Goal: Information Seeking & Learning: Learn about a topic

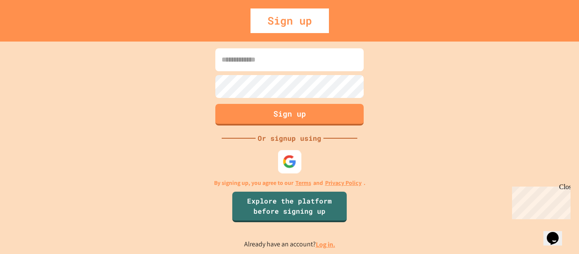
click at [290, 165] on img at bounding box center [290, 161] width 14 height 14
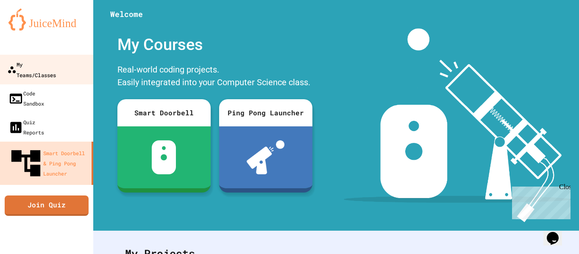
click at [56, 64] on div "My Teams/Classes" at bounding box center [31, 69] width 49 height 21
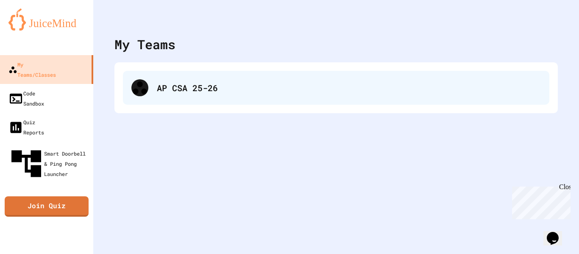
click at [176, 86] on div "AP CSA 25-26" at bounding box center [349, 87] width 384 height 13
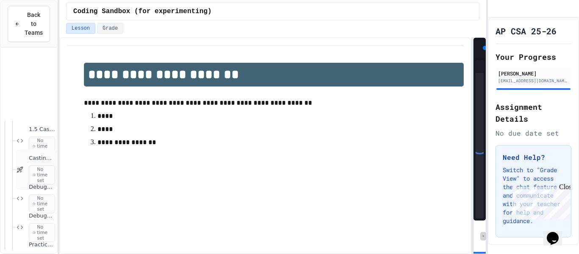
scroll to position [474, 0]
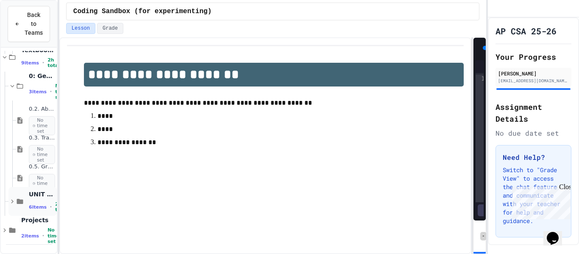
click at [38, 206] on span "6 items" at bounding box center [38, 207] width 18 height 6
click at [27, 225] on div "1.1. Introduction to Algorithms, Programming, and Compilers 1h" at bounding box center [36, 230] width 41 height 29
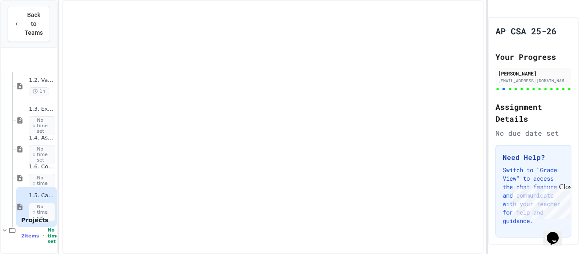
scroll to position [705, 0]
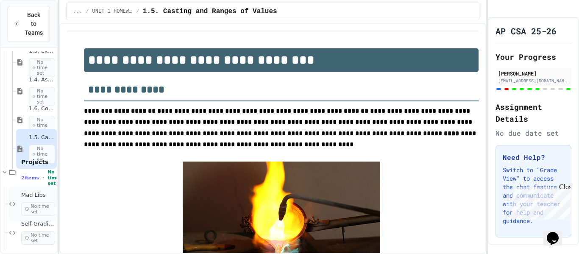
click at [33, 208] on span "No time set" at bounding box center [38, 209] width 34 height 14
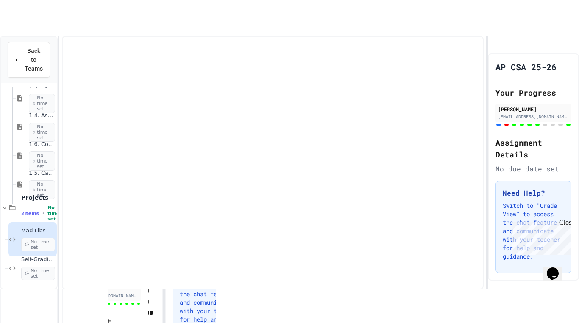
scroll to position [694, 0]
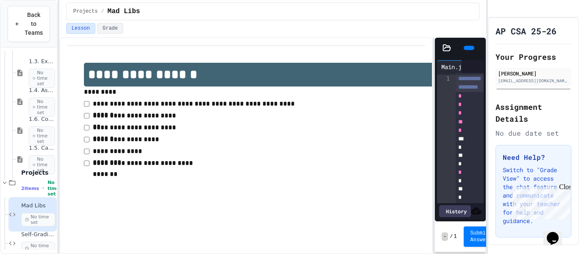
click at [347, 90] on div "**********" at bounding box center [272, 145] width 427 height 217
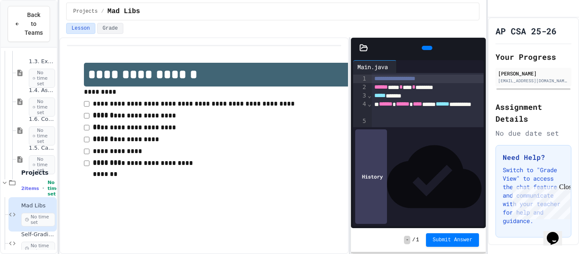
click at [477, 48] on icon at bounding box center [477, 48] width 0 height 0
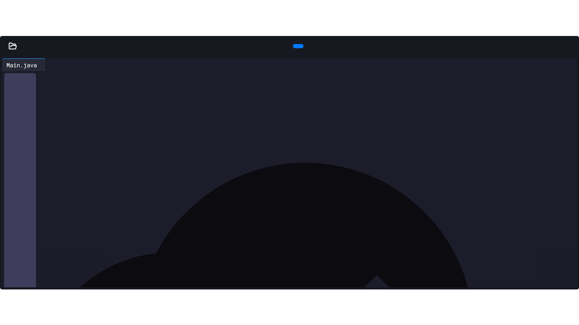
scroll to position [1863, 0]
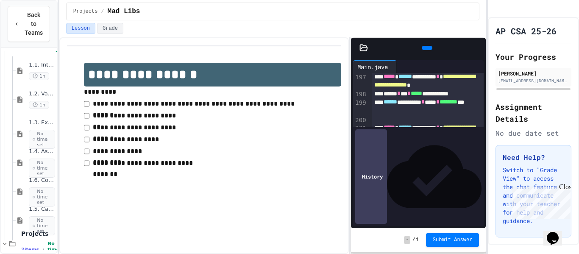
click at [477, 48] on icon at bounding box center [477, 48] width 0 height 0
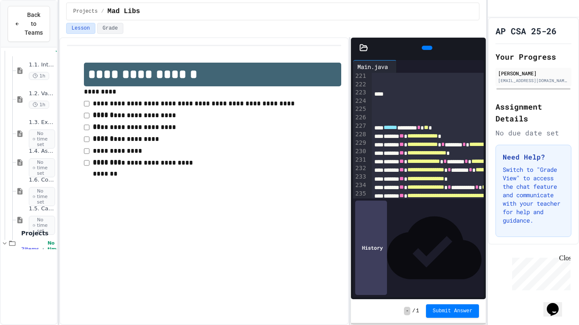
scroll to position [1658, 0]
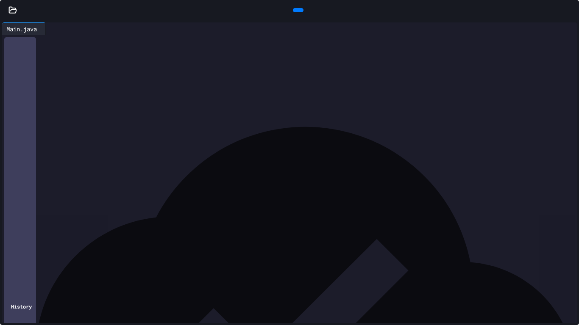
click at [300, 11] on div at bounding box center [298, 10] width 11 height 4
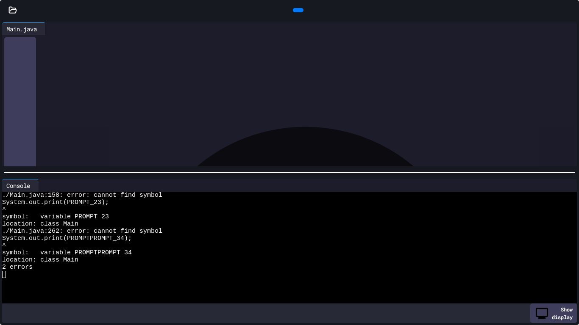
click at [565, 186] on icon at bounding box center [565, 186] width 0 height 0
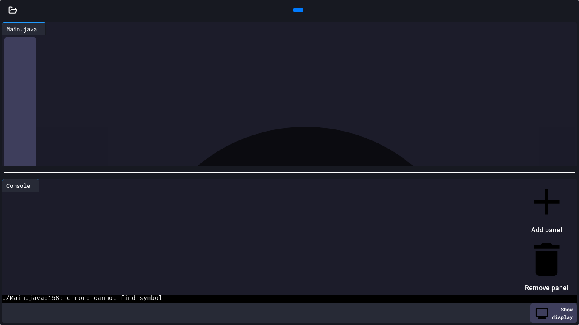
click at [555, 238] on li "Remove panel" at bounding box center [547, 266] width 44 height 57
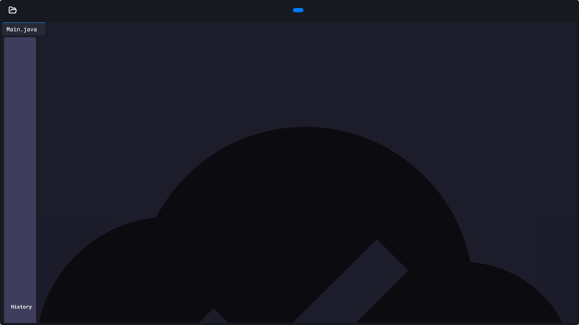
scroll to position [1153, 0]
click at [297, 10] on icon at bounding box center [297, 10] width 0 height 0
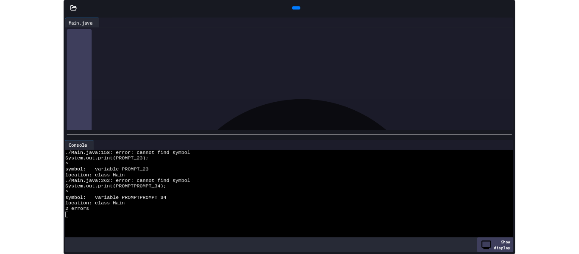
scroll to position [1240, 0]
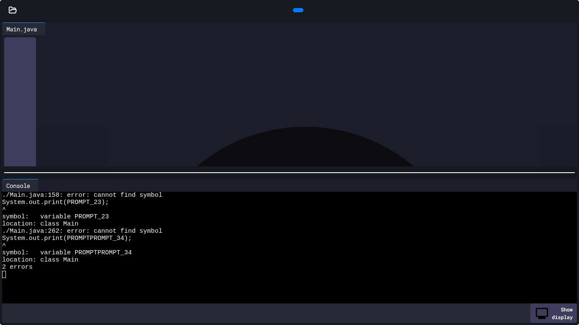
drag, startPoint x: 101, startPoint y: 120, endPoint x: 80, endPoint y: 119, distance: 21.6
click at [80, 119] on div "**********" at bounding box center [299, 119] width 557 height 8
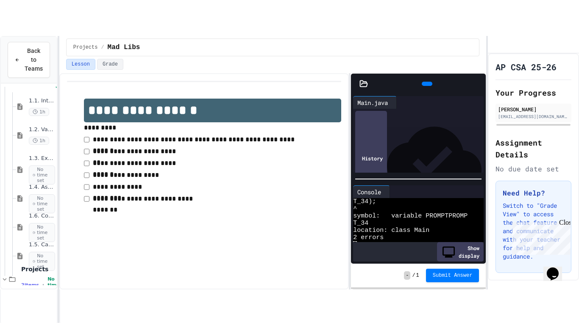
scroll to position [997, 0]
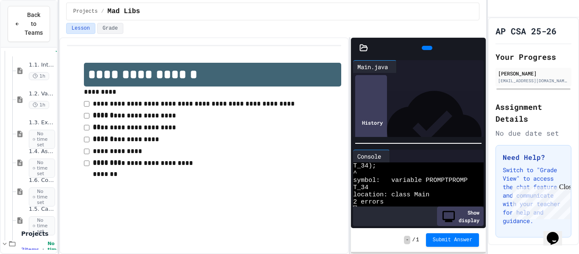
click at [477, 48] on icon at bounding box center [477, 48] width 0 height 0
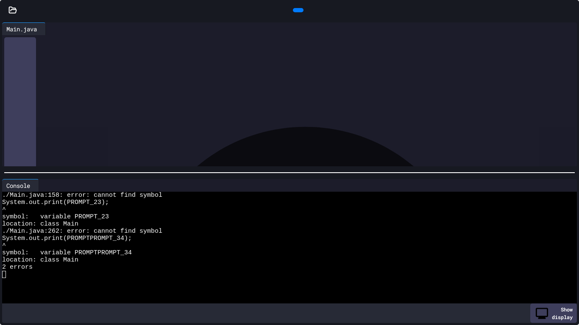
scroll to position [1425, 0]
drag, startPoint x: 101, startPoint y: 103, endPoint x: 80, endPoint y: 105, distance: 21.3
click at [80, 105] on div "**********" at bounding box center [299, 104] width 557 height 8
click at [293, 12] on div at bounding box center [298, 10] width 11 height 4
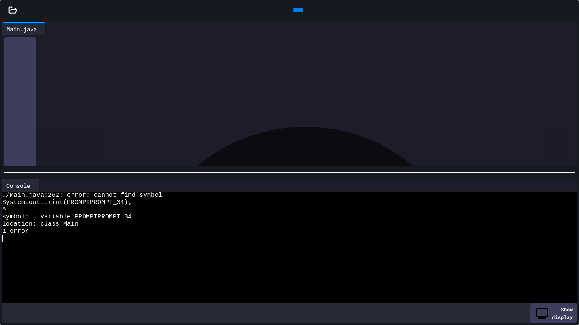
scroll to position [2357, 0]
drag, startPoint x: 116, startPoint y: 61, endPoint x: 93, endPoint y: 59, distance: 22.5
click at [93, 59] on div "****** * *** * ***** ******* ****** *****" at bounding box center [299, 59] width 557 height 8
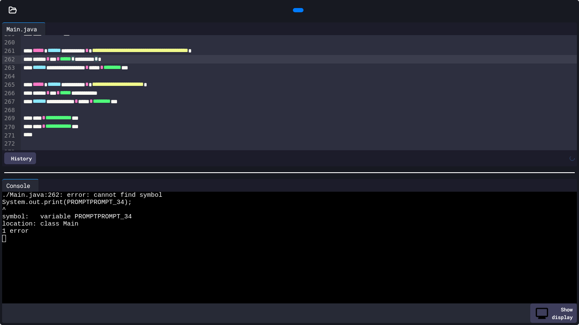
click at [293, 10] on div at bounding box center [298, 10] width 11 height 4
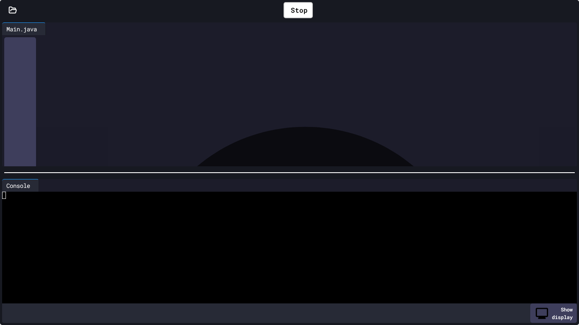
scroll to position [43, 0]
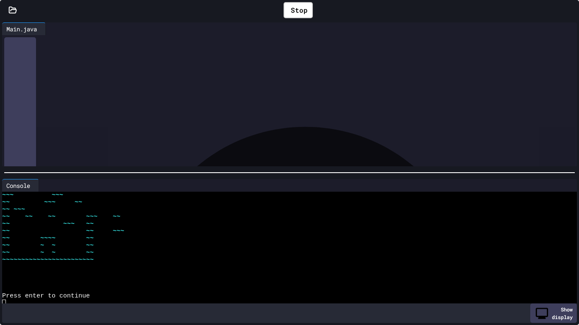
click at [25, 253] on div at bounding box center [286, 303] width 568 height 7
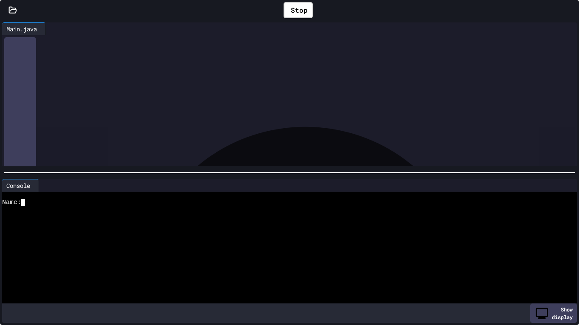
scroll to position [50, 0]
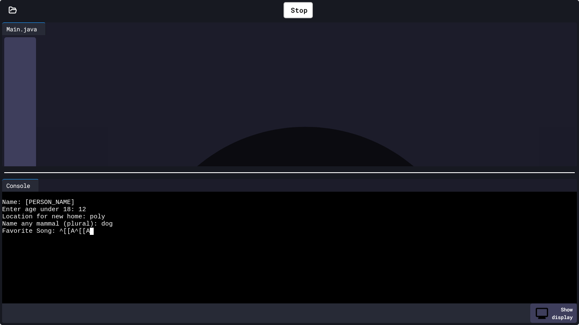
click at [123, 226] on div "Name any mammal (plural): dog" at bounding box center [286, 224] width 568 height 7
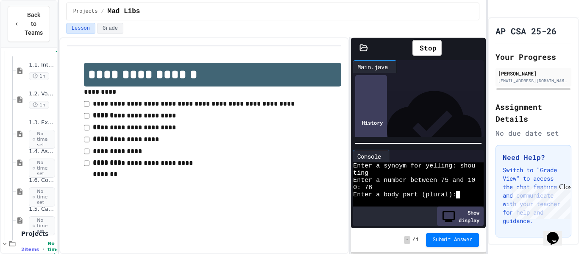
scroll to position [79, 0]
